Goal: Navigation & Orientation: Find specific page/section

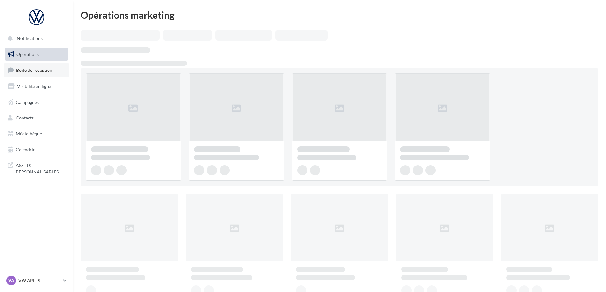
click at [28, 70] on span "Boîte de réception" at bounding box center [34, 69] width 36 height 5
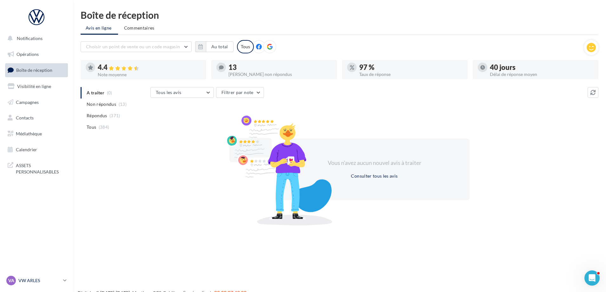
click at [64, 278] on icon at bounding box center [64, 279] width 3 height 5
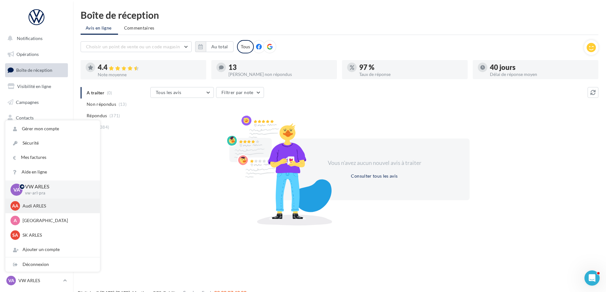
click at [38, 209] on div "AA Audi ARLES audi-arle-pra" at bounding box center [52, 206] width 84 height 10
